Goal: Task Accomplishment & Management: Manage account settings

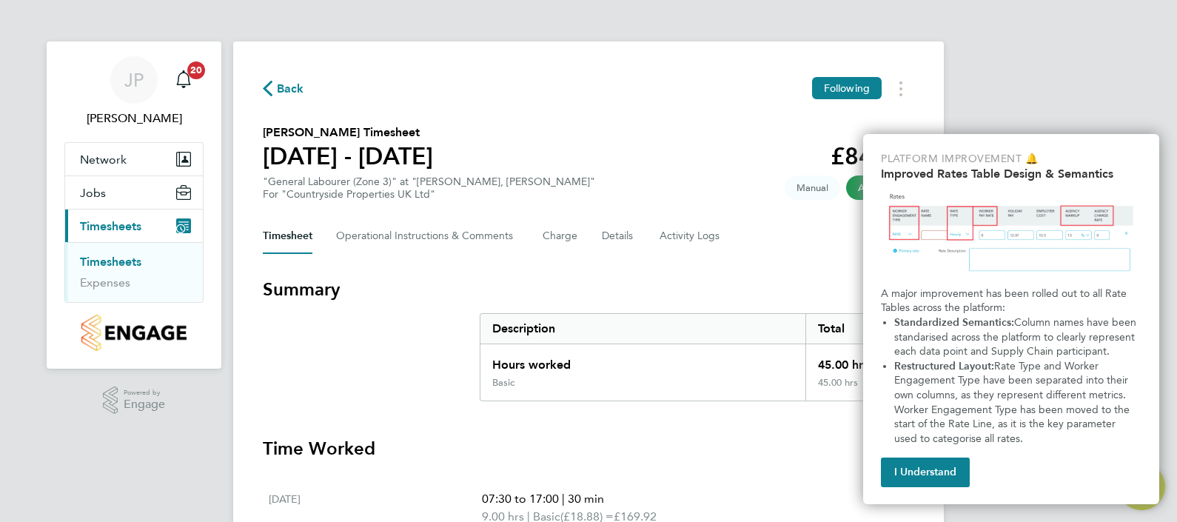
click at [921, 469] on button "I Understand" at bounding box center [925, 472] width 89 height 30
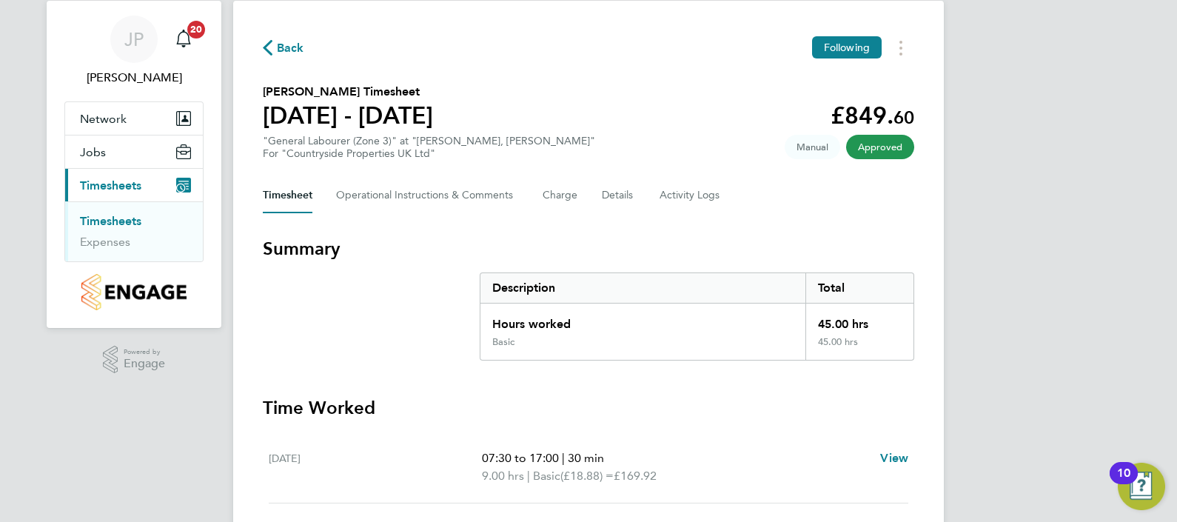
scroll to position [12, 0]
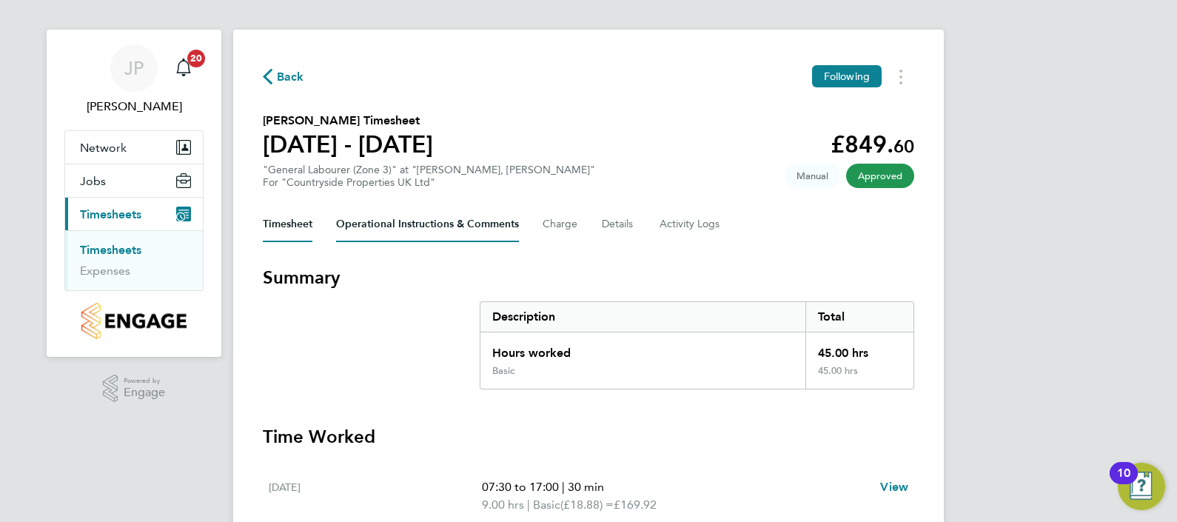
click at [439, 224] on Comments-tab "Operational Instructions & Comments" at bounding box center [427, 225] width 183 height 36
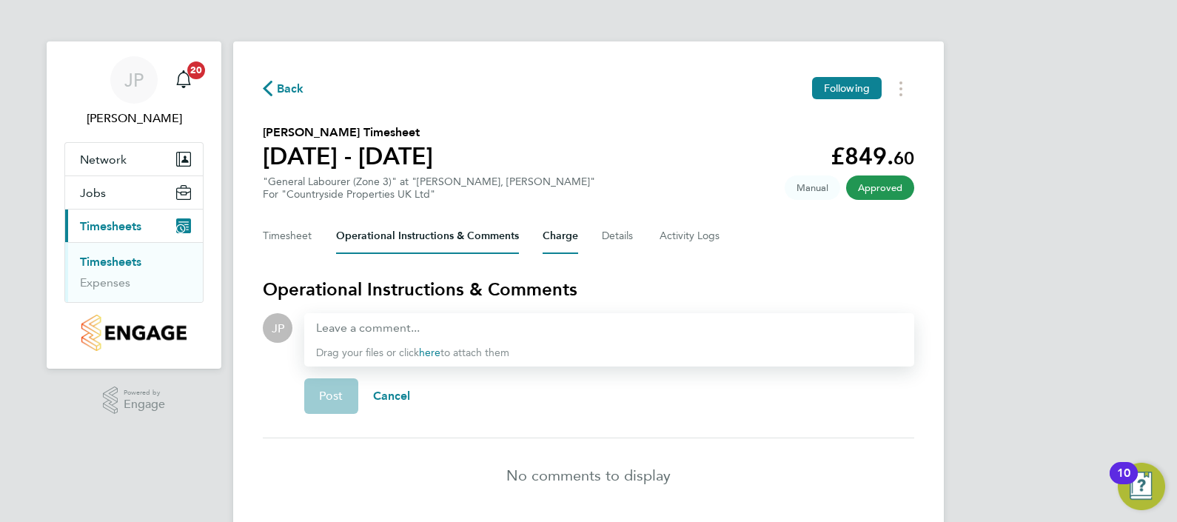
click at [566, 237] on button "Charge" at bounding box center [561, 236] width 36 height 36
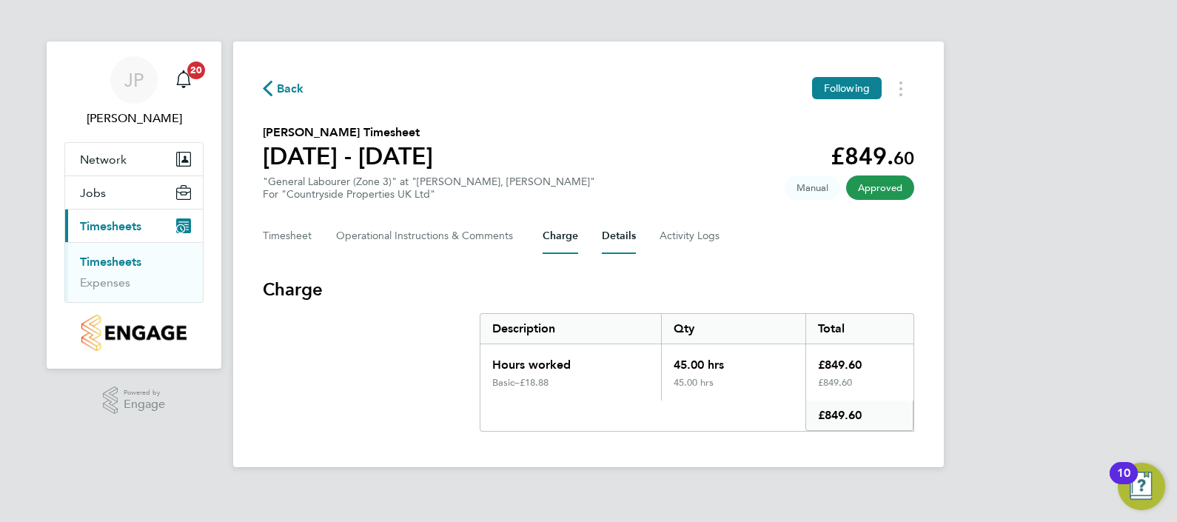
click at [614, 237] on button "Details" at bounding box center [619, 236] width 34 height 36
